Goal: Task Accomplishment & Management: Complete application form

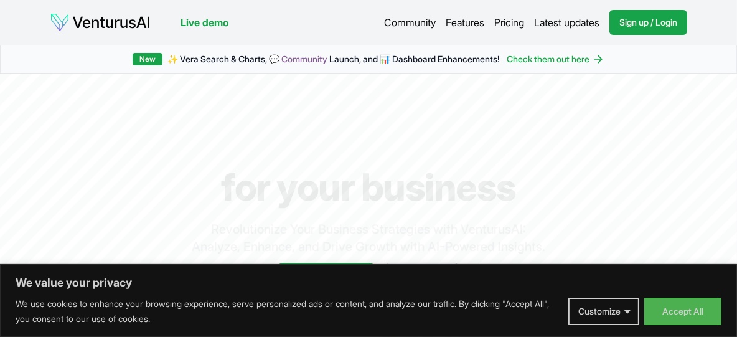
click at [596, 321] on button "Customize" at bounding box center [603, 311] width 71 height 27
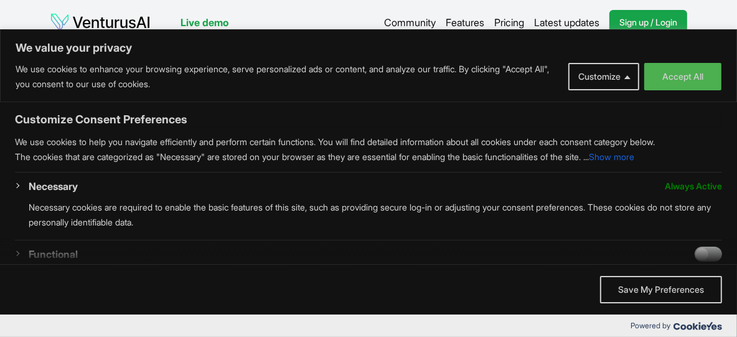
click at [715, 247] on span "We value your privacy" at bounding box center [368, 251] width 737 height 25
click at [702, 247] on span "We value your privacy" at bounding box center [368, 251] width 737 height 25
click at [695, 81] on button "Accept All" at bounding box center [682, 76] width 77 height 27
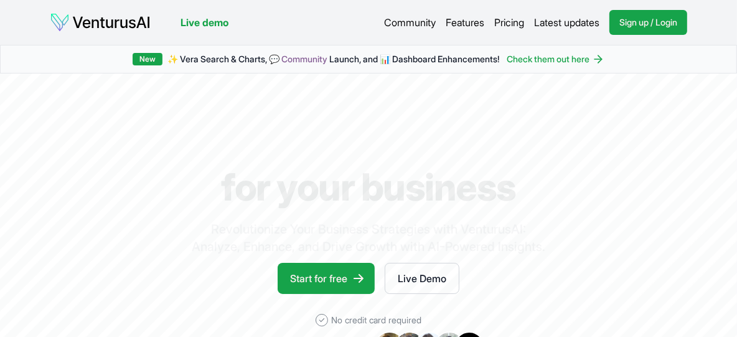
click at [627, 19] on span "Sign up / Login" at bounding box center [648, 22] width 58 height 12
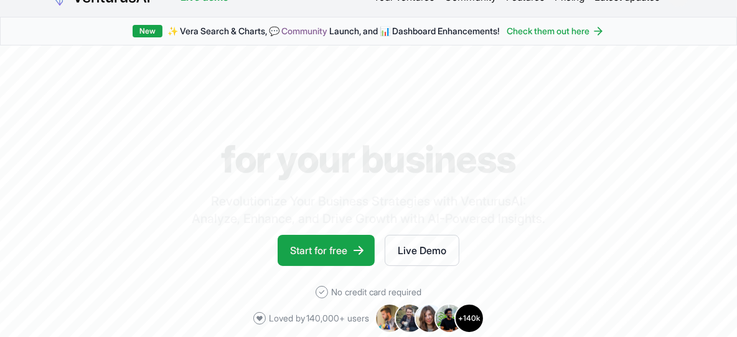
scroll to position [26, 0]
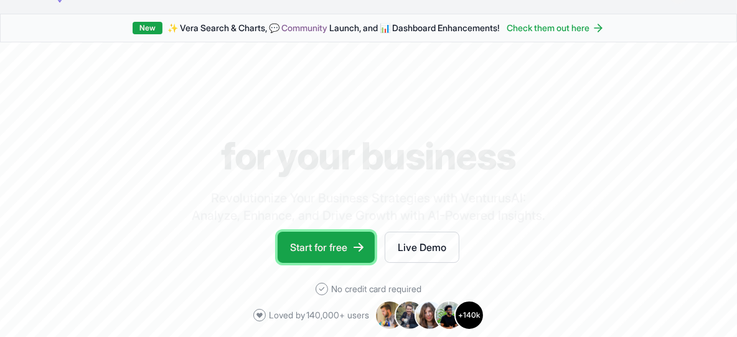
click at [333, 241] on link "Start for free" at bounding box center [326, 247] width 97 height 31
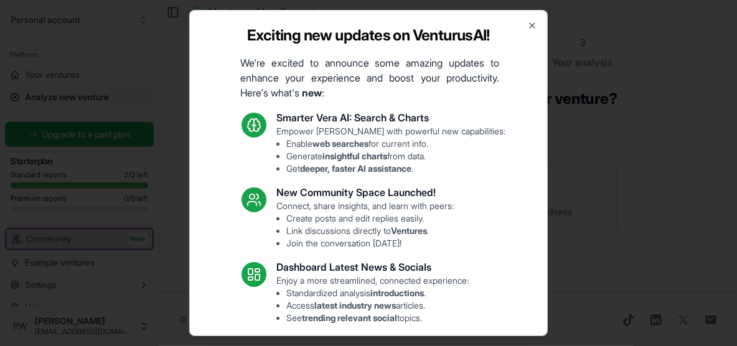
click at [522, 19] on div "Exciting new updates on VenturusAI! We're excited to announce some amazing upda…" at bounding box center [368, 173] width 359 height 326
click at [527, 24] on icon "button" at bounding box center [532, 26] width 10 height 10
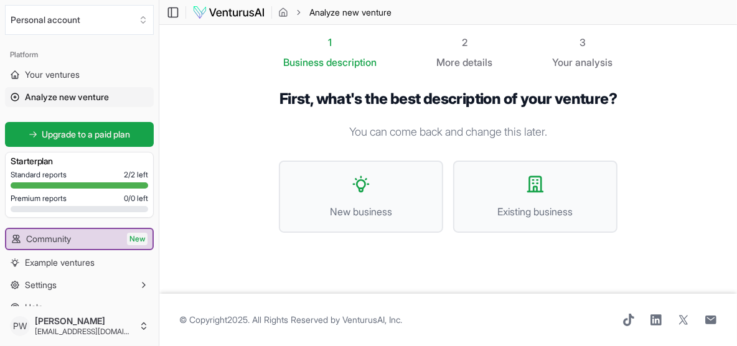
scroll to position [7, 0]
click at [388, 210] on button "New business" at bounding box center [361, 197] width 164 height 72
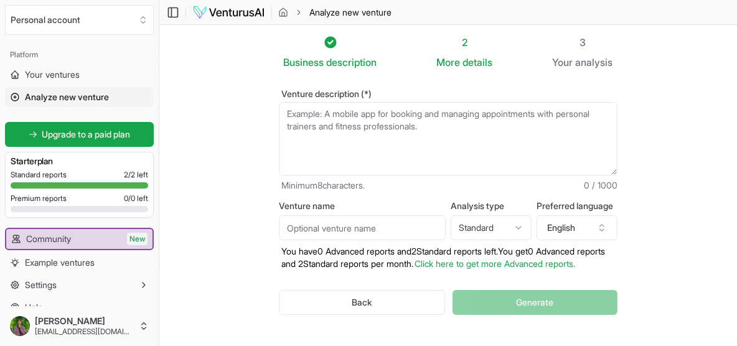
scroll to position [83, 0]
